Goal: Information Seeking & Learning: Learn about a topic

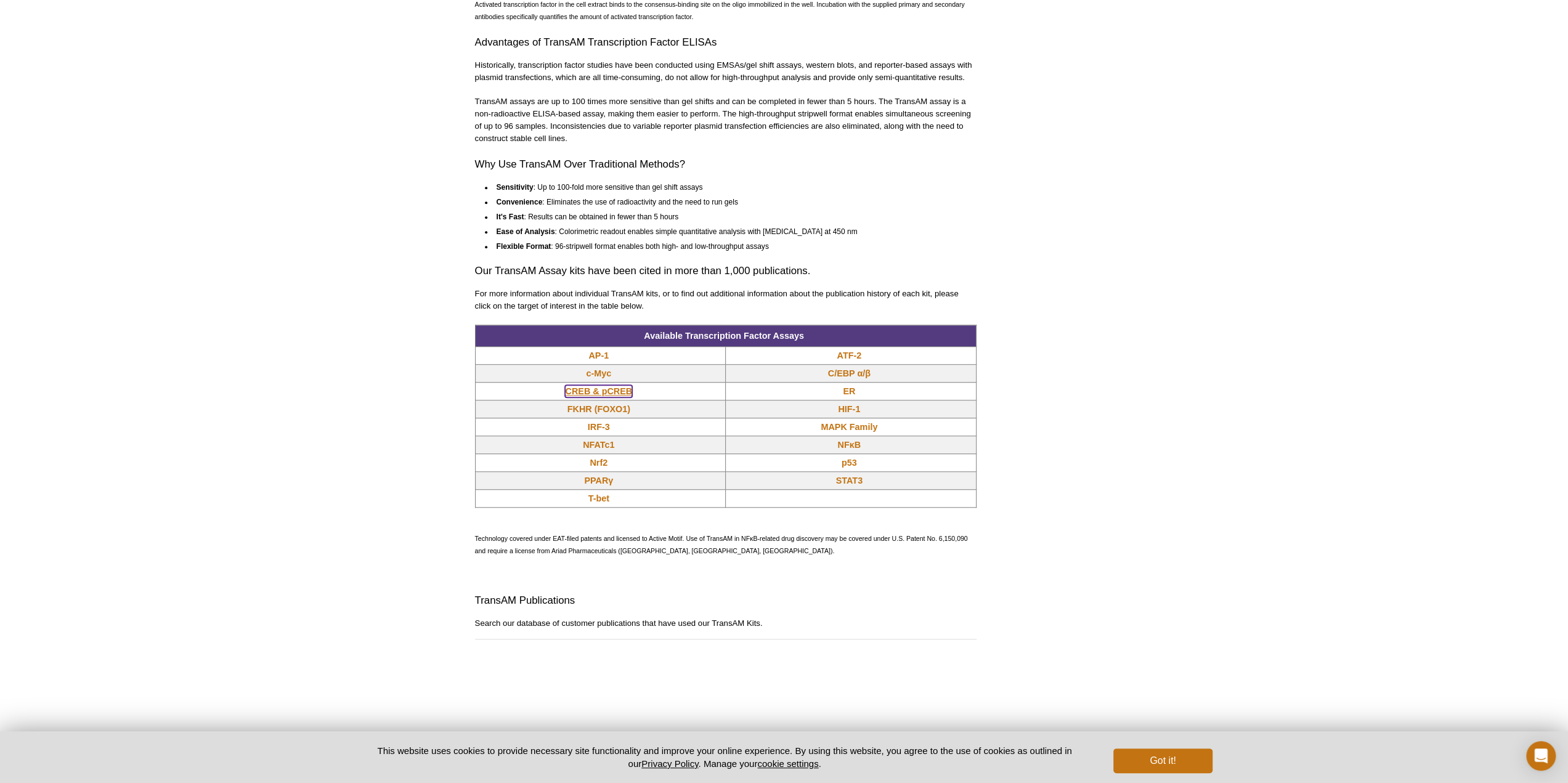
click at [592, 388] on link "CREB & pCREB" at bounding box center [598, 391] width 67 height 13
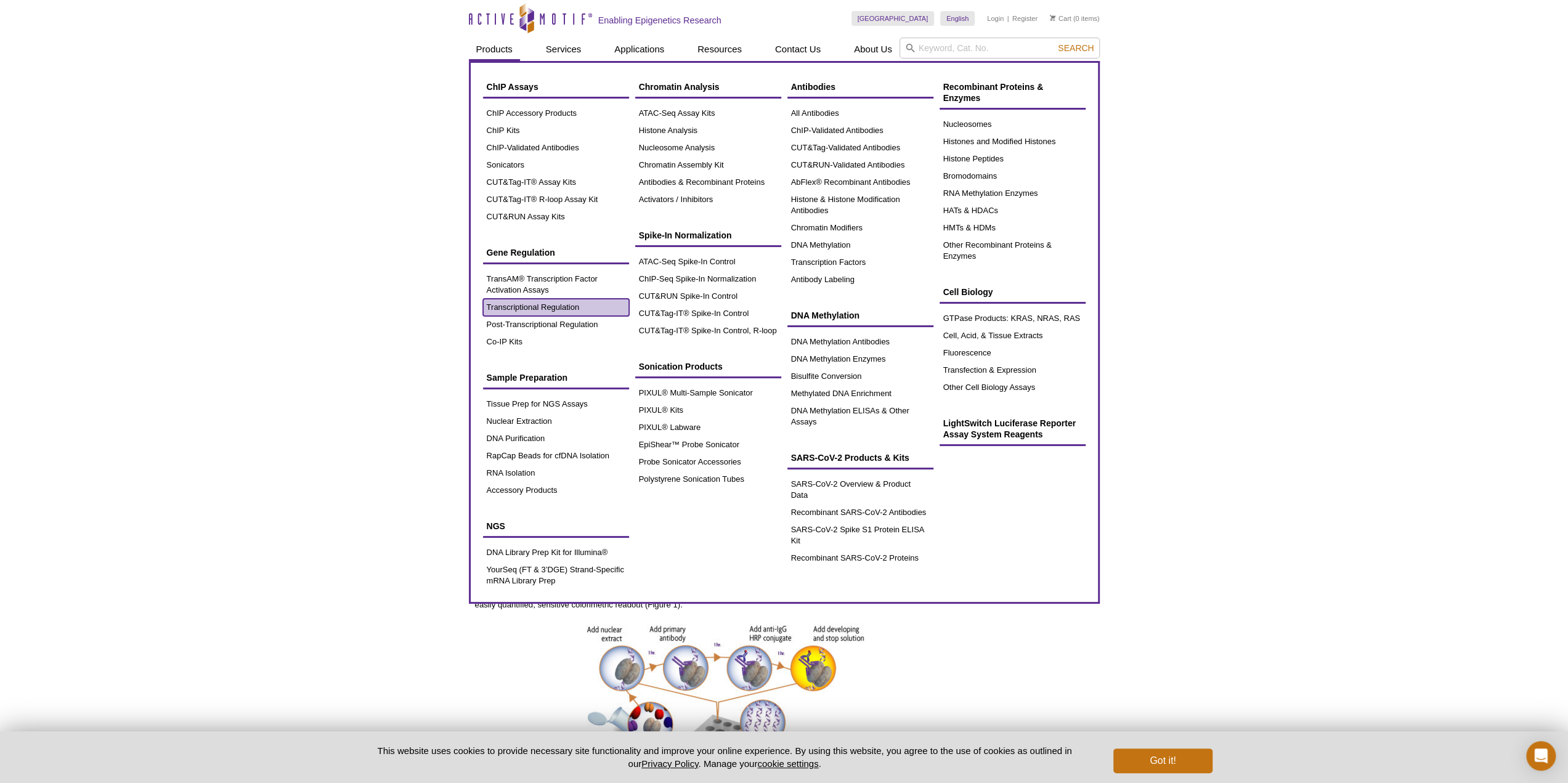
click at [546, 303] on link "Transcriptional Regulation" at bounding box center [556, 308] width 146 height 17
click at [531, 314] on link "Transcriptional Regulation" at bounding box center [556, 308] width 146 height 17
click at [532, 308] on link "Transcriptional Regulation" at bounding box center [556, 308] width 146 height 17
click at [534, 303] on link "Transcriptional Regulation" at bounding box center [556, 308] width 146 height 17
click at [534, 273] on link "TransAM® Transcription Factor Activation Assays" at bounding box center [556, 284] width 146 height 28
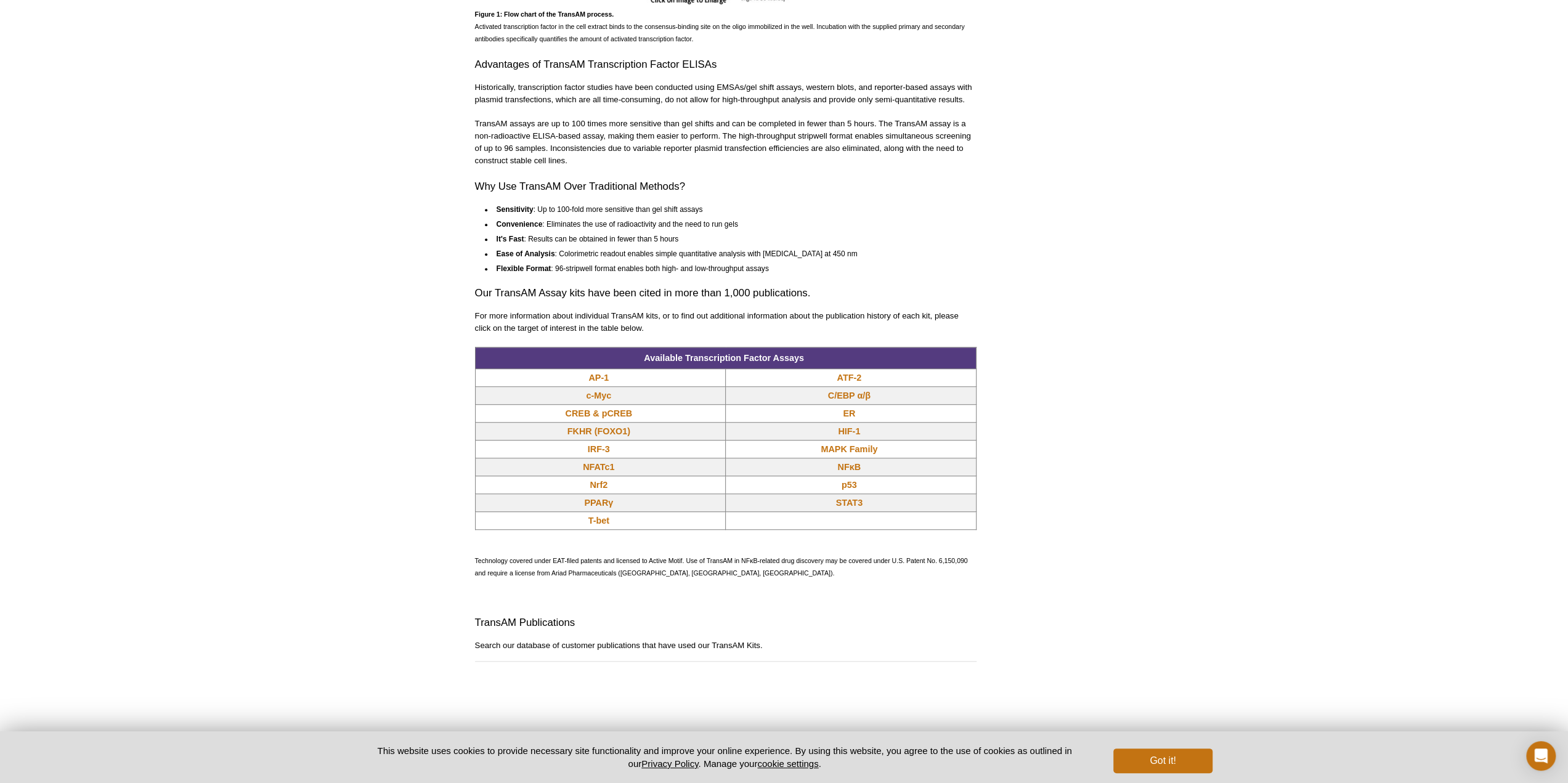
scroll to position [925, 0]
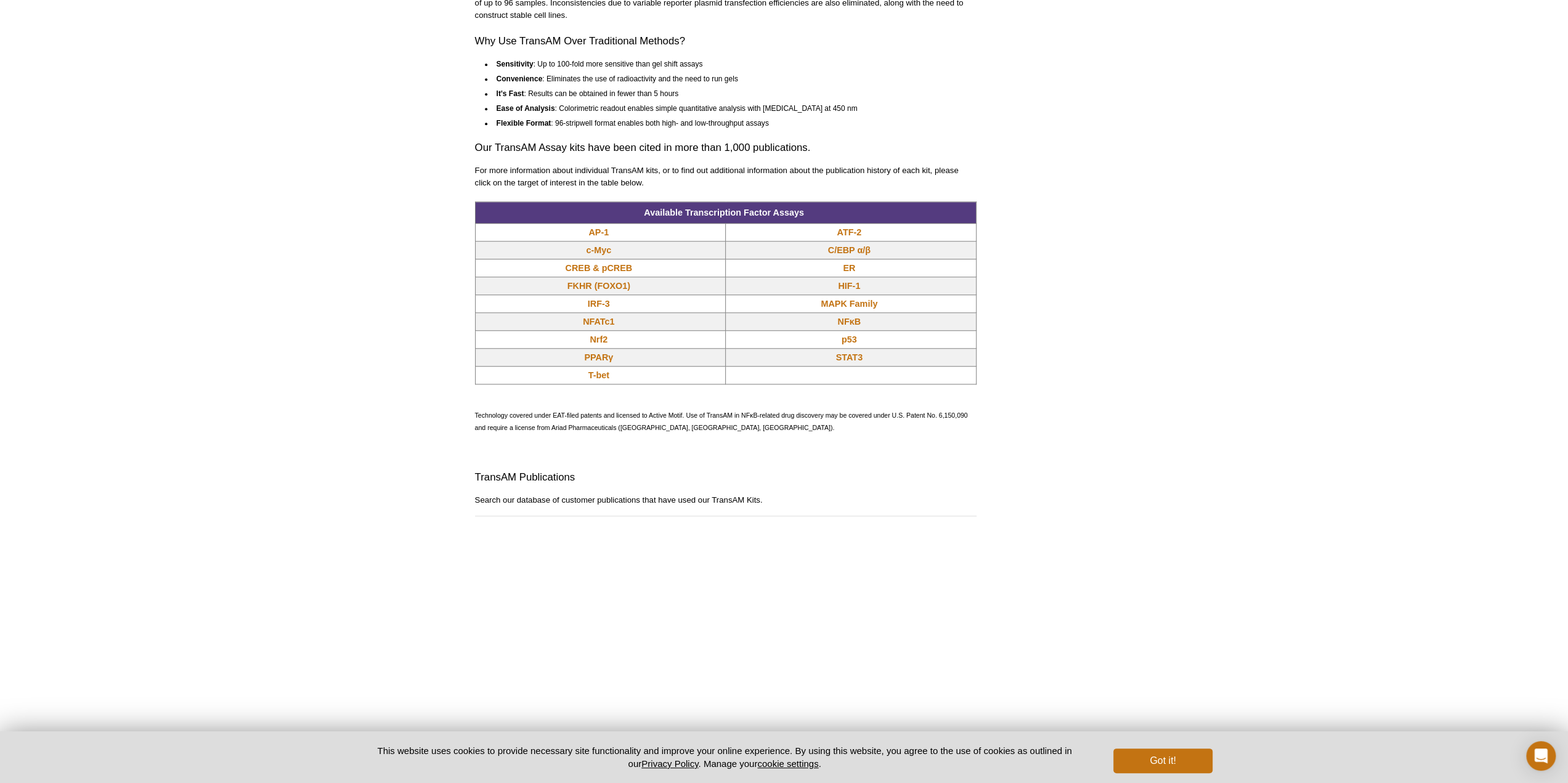
drag, startPoint x: 602, startPoint y: 305, endPoint x: 573, endPoint y: 330, distance: 38.3
click at [531, 329] on td "NFATc1" at bounding box center [601, 321] width 251 height 18
drag, startPoint x: 921, startPoint y: 379, endPoint x: 531, endPoint y: 238, distance: 414.7
click at [531, 238] on tbody "Available Transcription Factor Assays AP-1 ATF-2 c-Myc C/EBP α/β CREB & pCREB E…" at bounding box center [726, 292] width 501 height 182
copy tbody "AP-1 ATF-2 c-Myc C/EBP α/β CREB & pCREB ER FKHR (FOXO1) HIF-1 IRF-3 MAPK Family…"
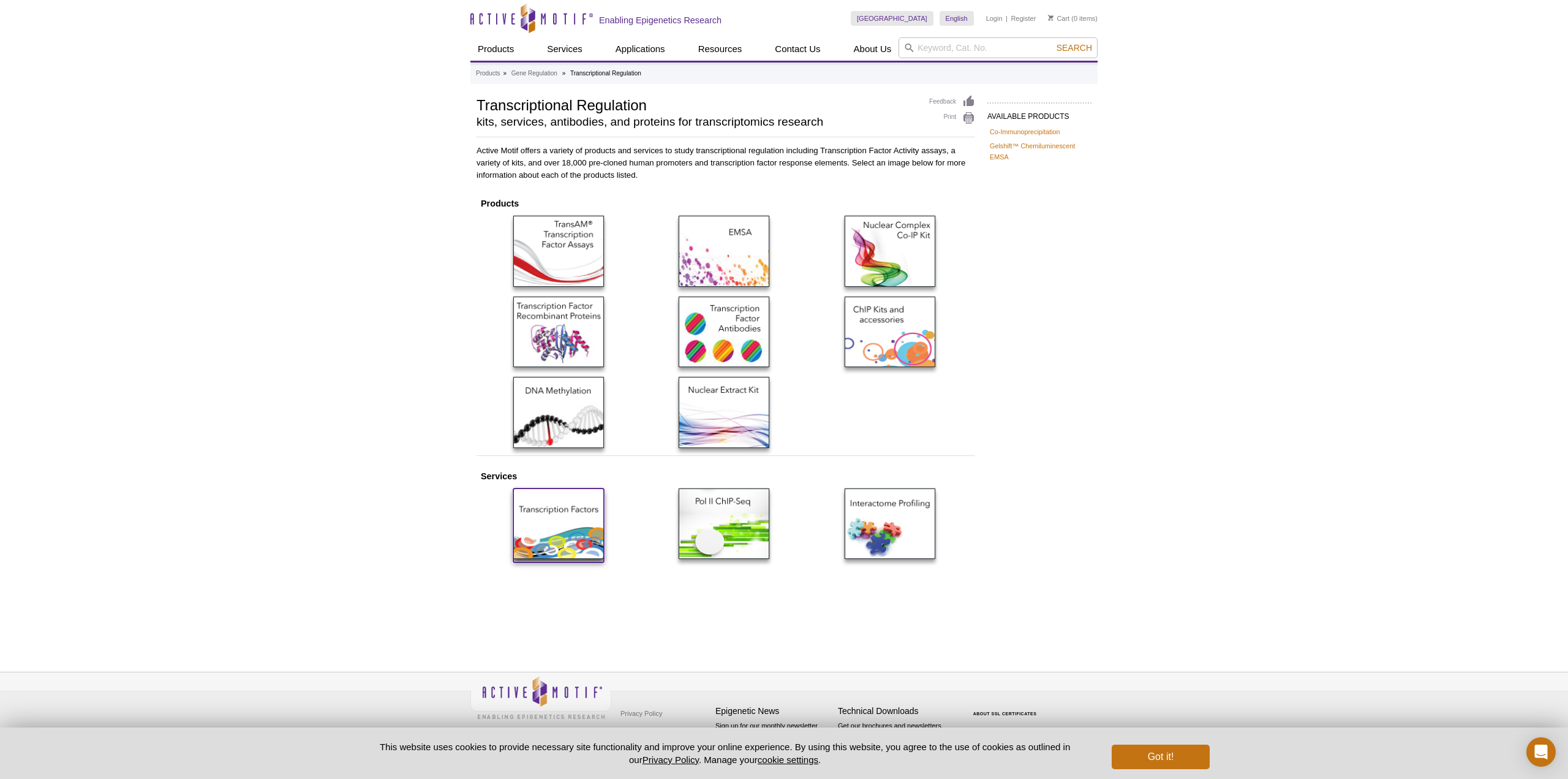
click at [572, 529] on img at bounding box center [559, 524] width 91 height 71
click at [920, 508] on img at bounding box center [891, 524] width 91 height 71
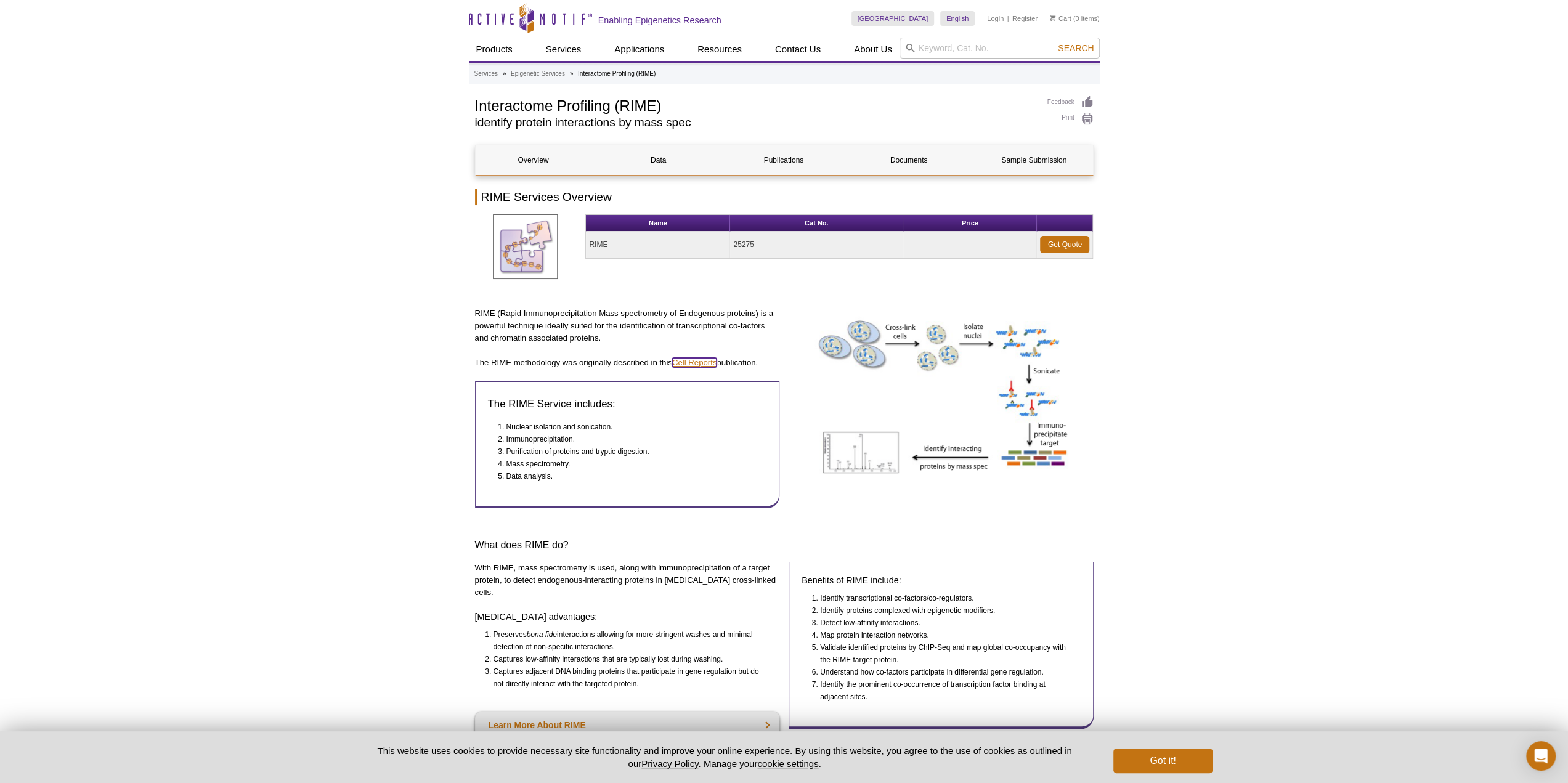
click at [692, 364] on link "Cell Reports" at bounding box center [694, 362] width 45 height 9
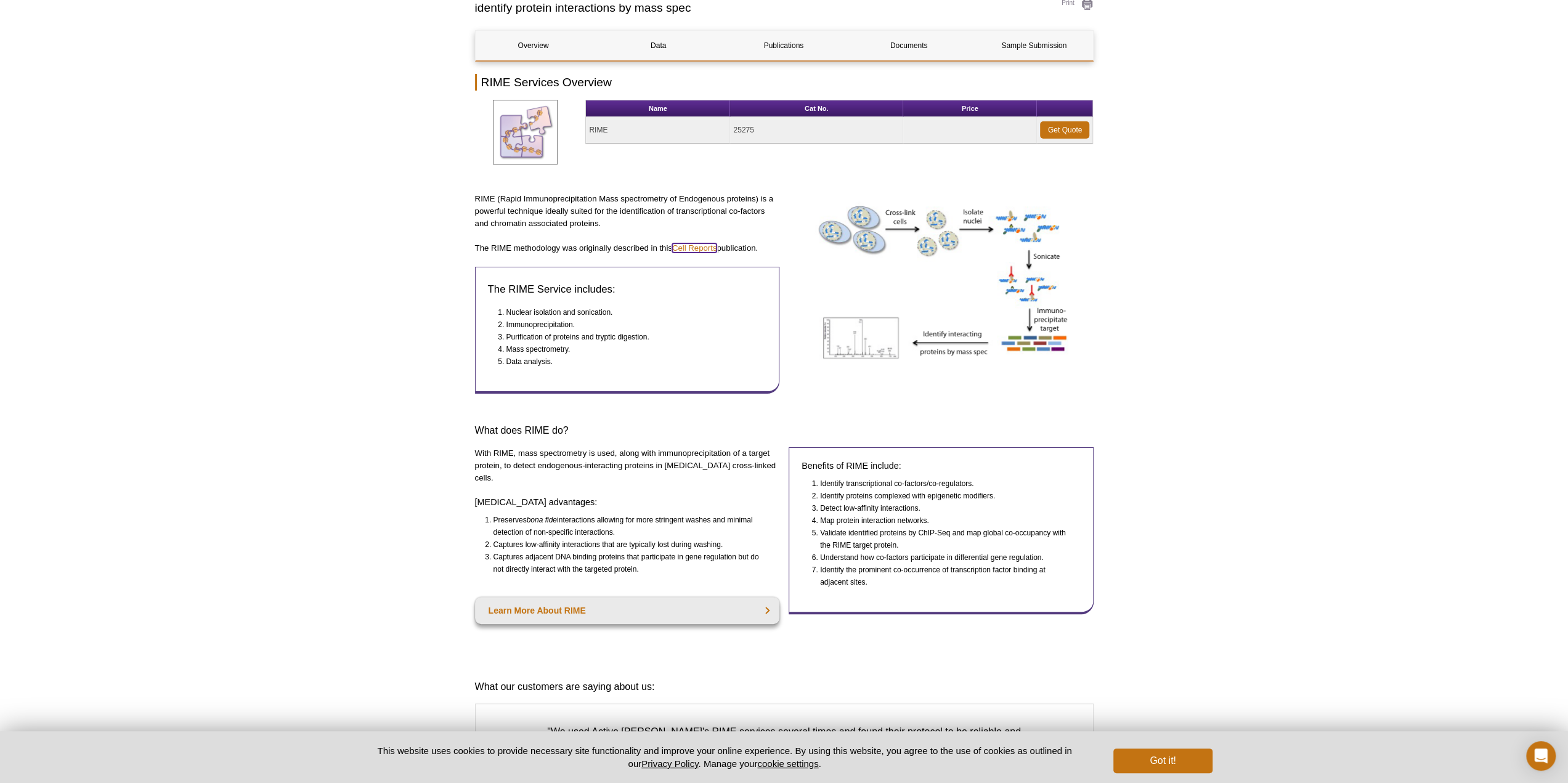
scroll to position [247, 0]
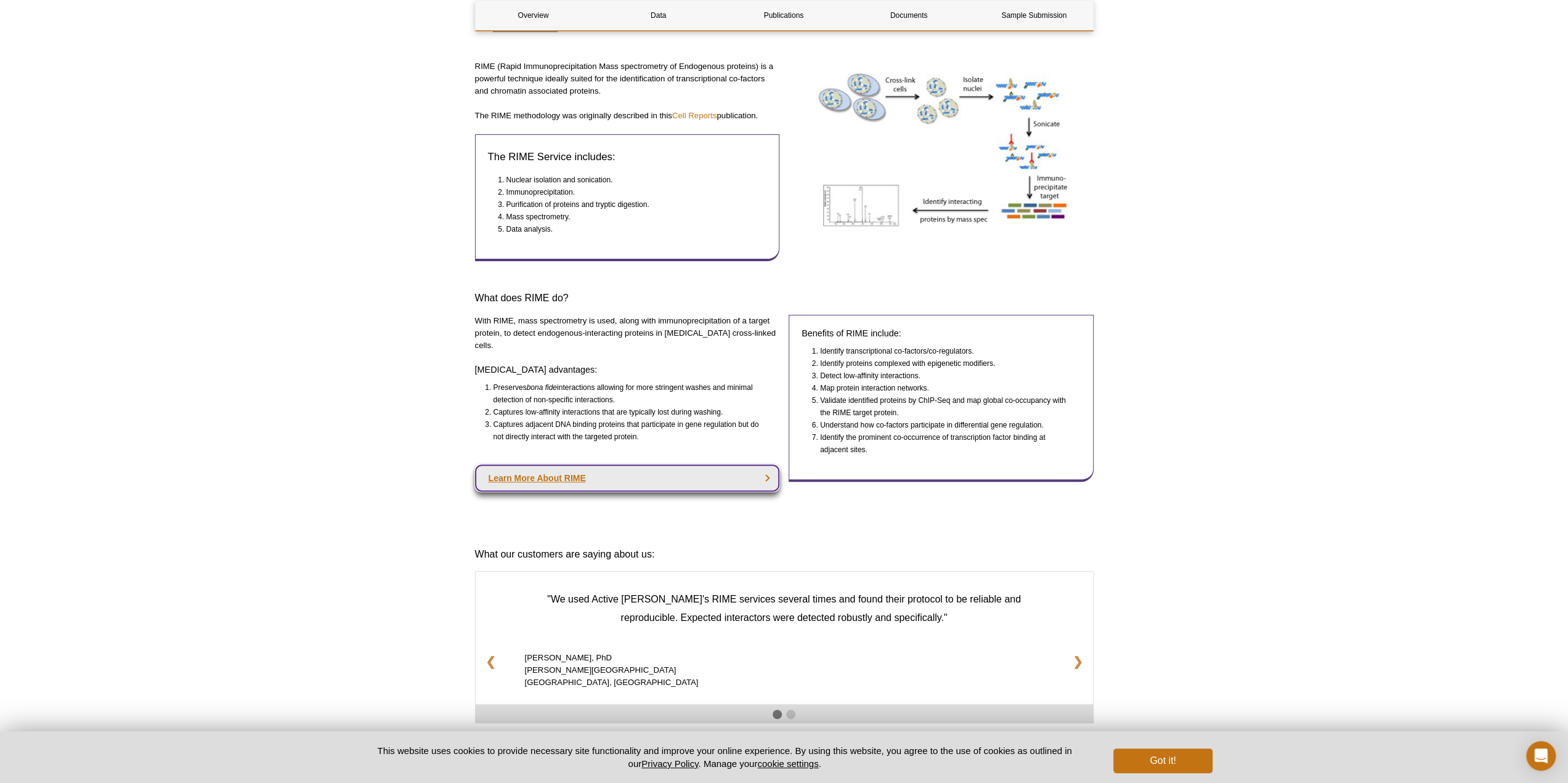
click at [703, 466] on link "Learn More About RIME" at bounding box center [628, 478] width 305 height 27
